Goal: Task Accomplishment & Management: Manage account settings

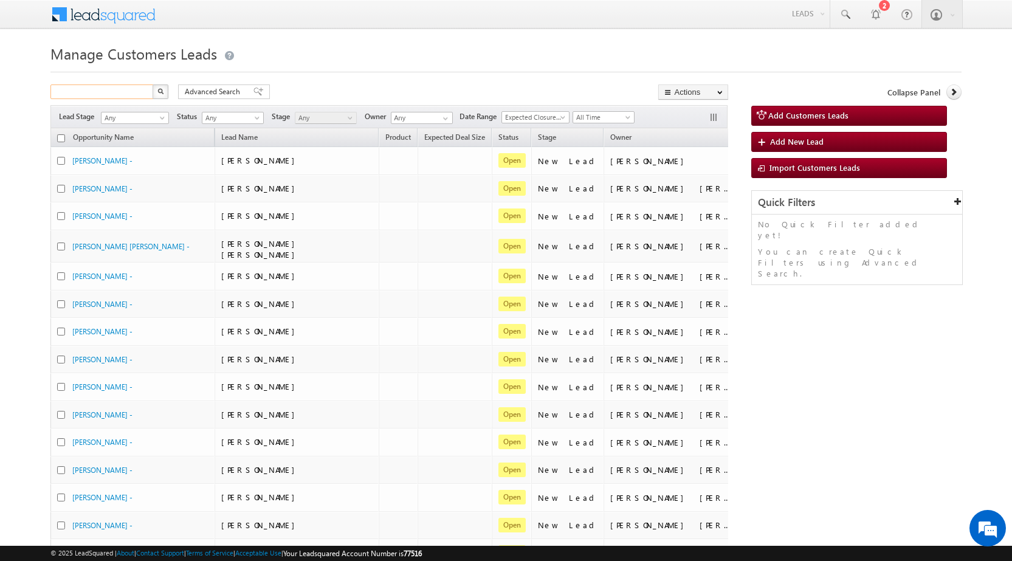
click at [136, 90] on input "text" at bounding box center [102, 91] width 104 height 15
paste input "994582"
type input "994582"
click at [160, 91] on img "button" at bounding box center [160, 91] width 6 height 6
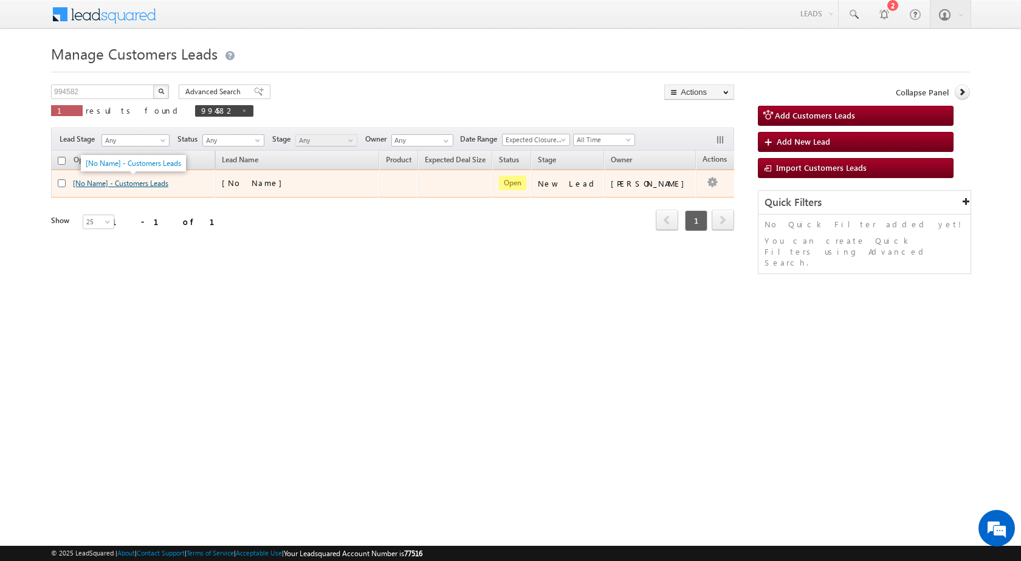
click at [148, 183] on link "[No Name] - Customers Leads" at bounding box center [120, 183] width 95 height 9
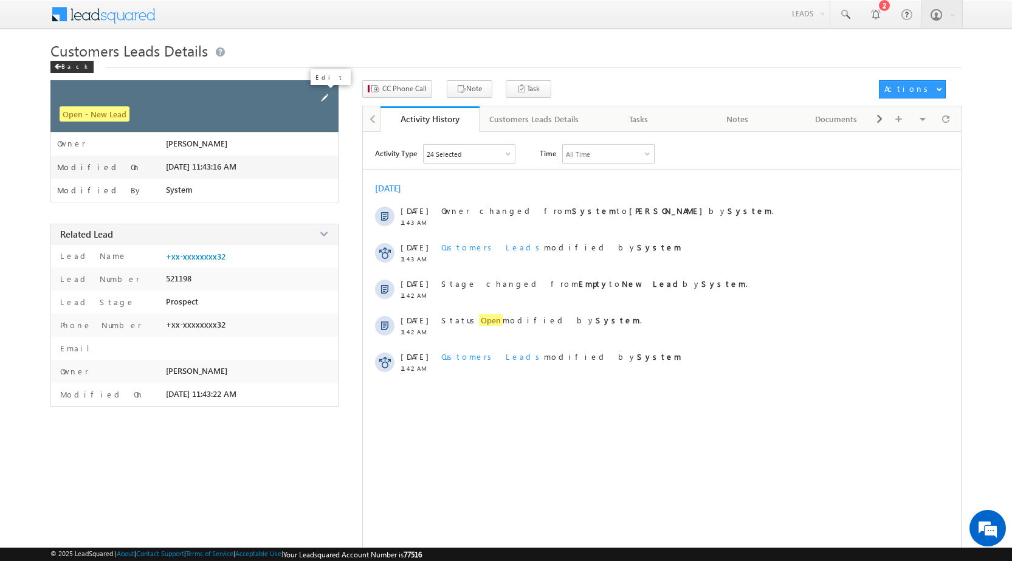
click at [324, 94] on span at bounding box center [324, 97] width 13 height 13
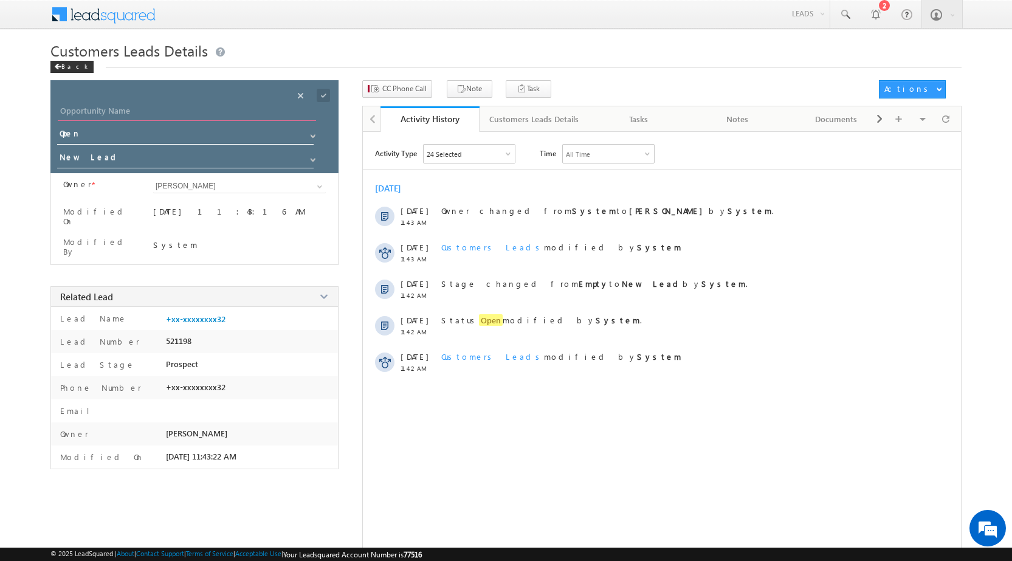
click at [161, 112] on input "Opportunity Name" at bounding box center [187, 112] width 258 height 17
paste input "[PERSON_NAME]"
type input "[PERSON_NAME]"
click at [132, 156] on input "New Lead" at bounding box center [186, 158] width 258 height 19
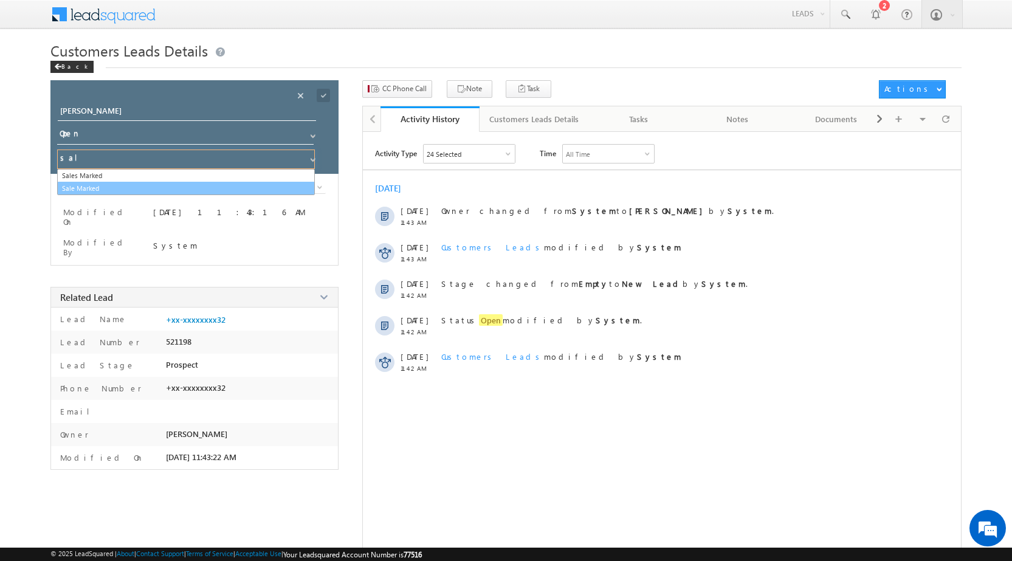
click at [133, 183] on link "Sale Marked" at bounding box center [186, 189] width 258 height 14
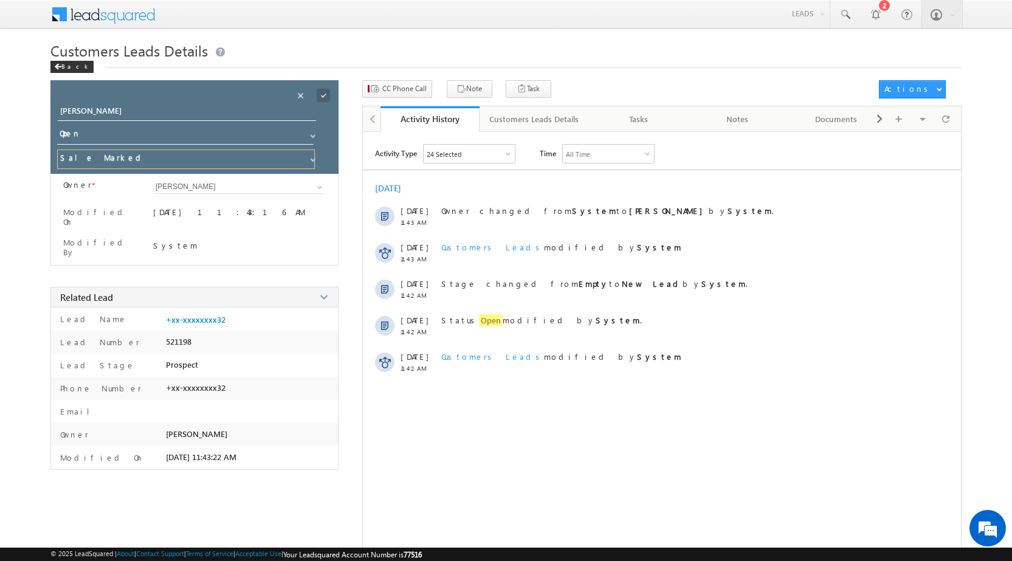
type input "Sale Marked"
click at [321, 97] on span at bounding box center [323, 95] width 13 height 13
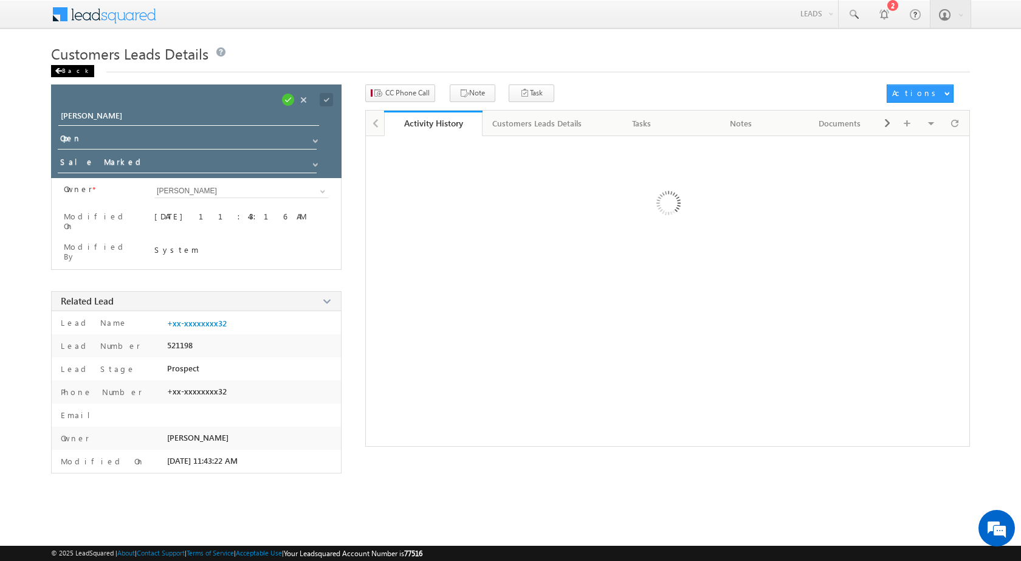
click at [72, 77] on div "Customers Leads Details Back" at bounding box center [510, 63] width 919 height 44
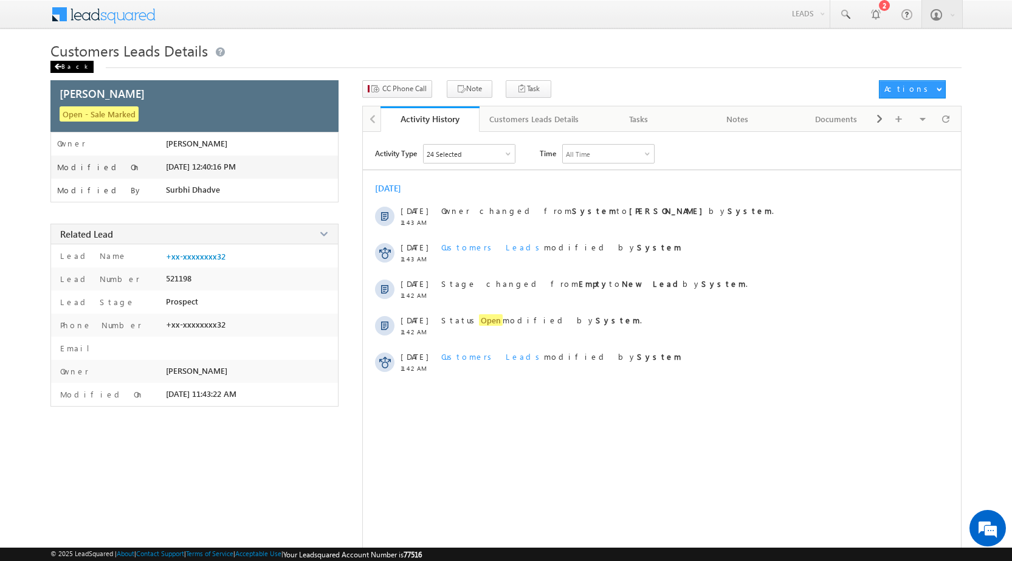
click at [66, 69] on div "Back" at bounding box center [71, 67] width 43 height 12
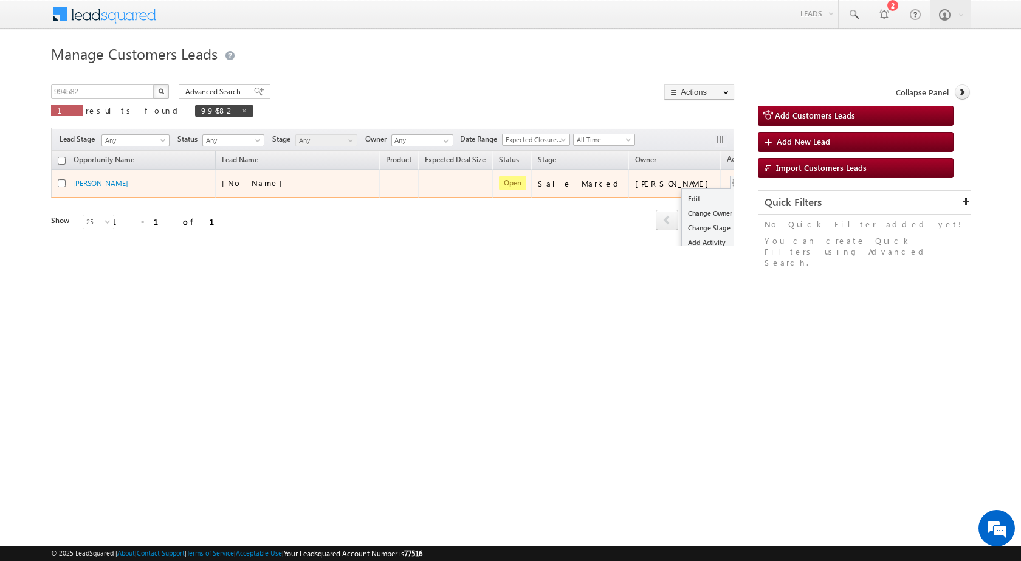
click at [720, 188] on td "Edit Change Owner Change Stage Add Activity Add Task Delete" at bounding box center [745, 183] width 50 height 28
click at [686, 197] on link "Edit" at bounding box center [712, 198] width 61 height 15
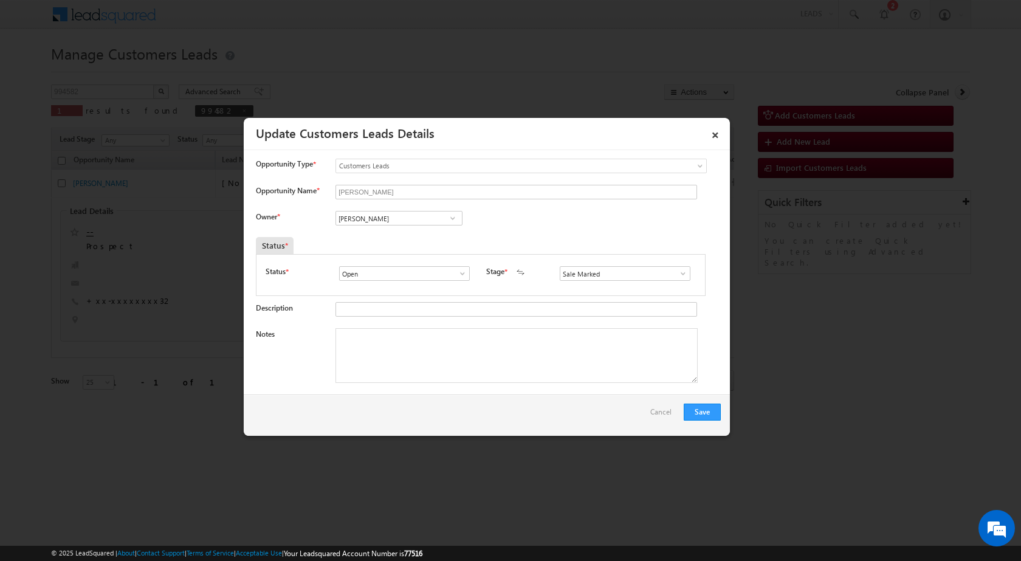
drag, startPoint x: 715, startPoint y: 457, endPoint x: 706, endPoint y: 460, distance: 9.8
click at [714, 457] on div at bounding box center [510, 280] width 1021 height 561
click at [530, 343] on textarea "Notes" at bounding box center [516, 355] width 362 height 55
paste textarea "994582 / RCS / Mobile no - 8209351432 / Name - PREM KUMAR / Plot + Construction…"
type textarea "994582 / RCS / Mobile no - 8209351432 / Name - PREM KUMAR / Plot + Construction…"
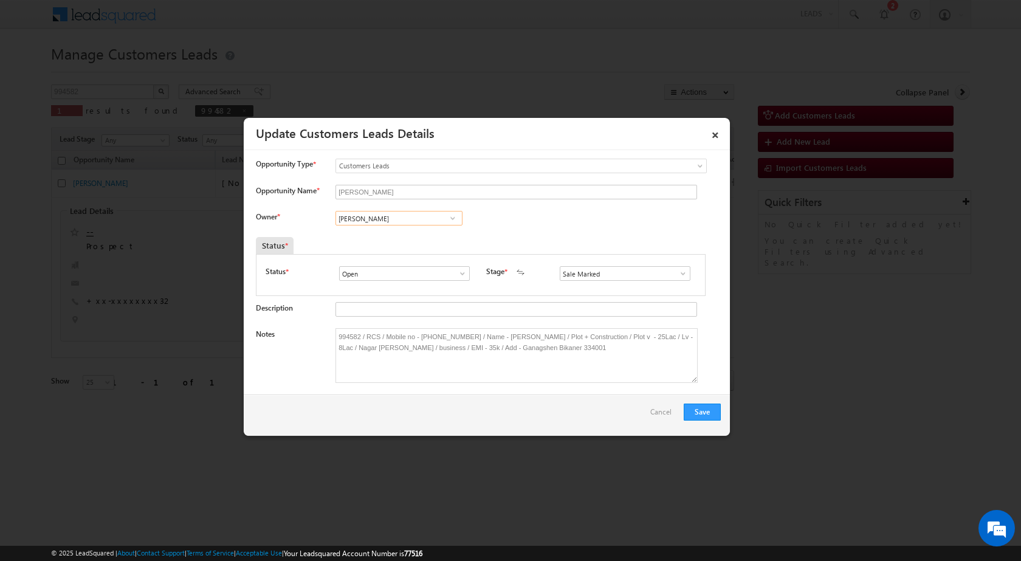
click at [388, 221] on input "[PERSON_NAME]" at bounding box center [398, 218] width 127 height 15
paste input "sanjay.singh4@sgrlimited.in"
click at [391, 239] on span "sanjay.singh4@sgrlimited.in" at bounding box center [394, 242] width 109 height 9
type input "Sanjay Singh"
click at [693, 409] on button "Save" at bounding box center [701, 411] width 37 height 17
